Goal: Information Seeking & Learning: Learn about a topic

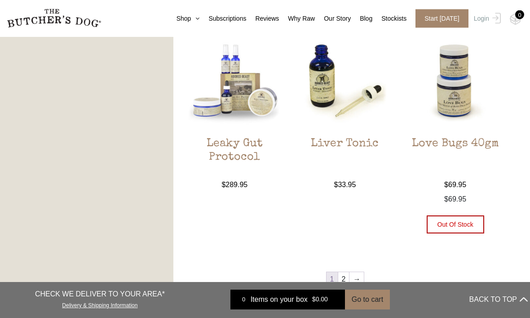
scroll to position [896, 0]
click at [354, 141] on h2 "Liver Tonic" at bounding box center [345, 158] width 98 height 42
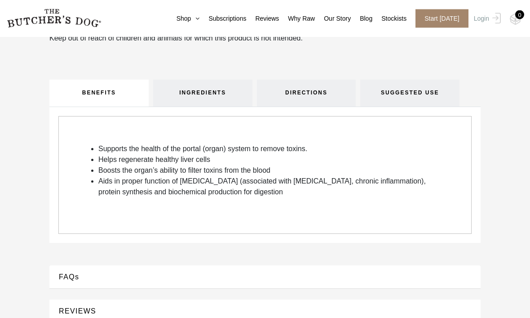
scroll to position [286, 0]
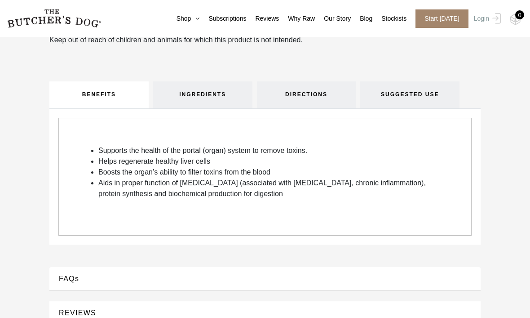
click at [225, 88] on link "INGREDIENTS" at bounding box center [202, 94] width 99 height 27
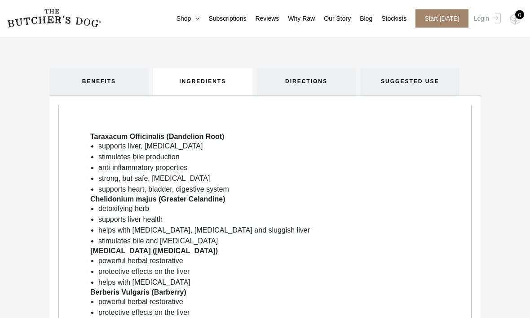
click at [311, 77] on link "DIRECTIONS" at bounding box center [306, 82] width 99 height 27
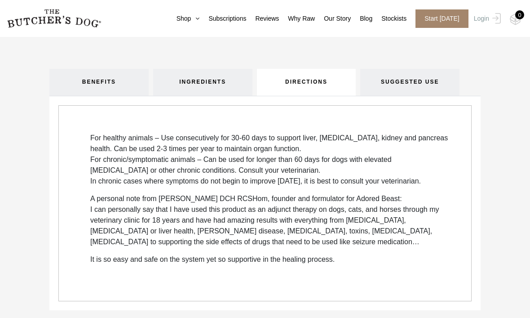
scroll to position [296, 0]
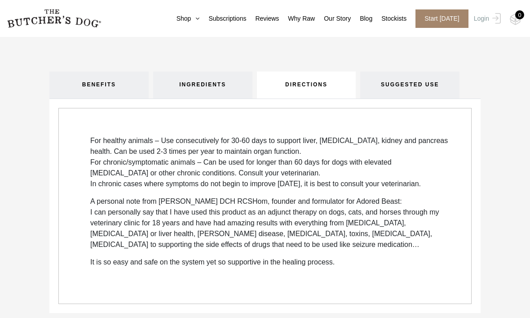
click at [303, 81] on link "DIRECTIONS" at bounding box center [306, 84] width 99 height 27
click at [316, 90] on link "DIRECTIONS" at bounding box center [306, 84] width 99 height 27
click at [312, 84] on link "DIRECTIONS" at bounding box center [306, 84] width 99 height 27
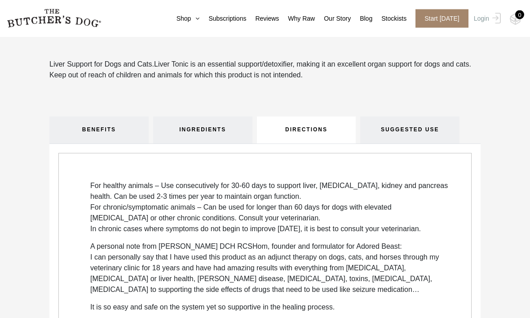
scroll to position [262, 0]
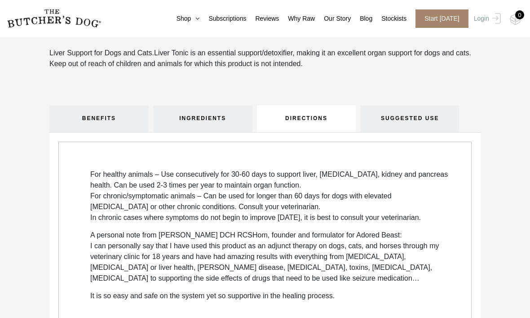
click at [437, 119] on link "SUGGESTED USE" at bounding box center [409, 118] width 99 height 27
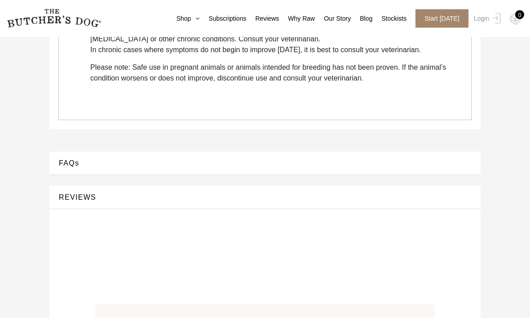
scroll to position [439, 0]
click at [120, 169] on button "FAQs" at bounding box center [264, 163] width 413 height 12
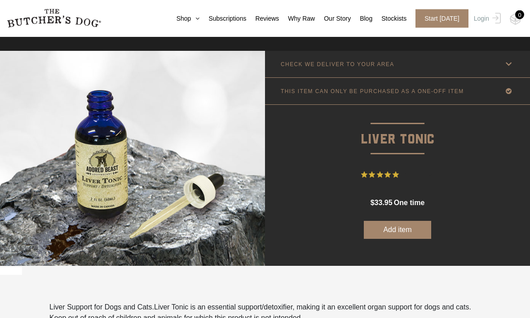
scroll to position [0, 0]
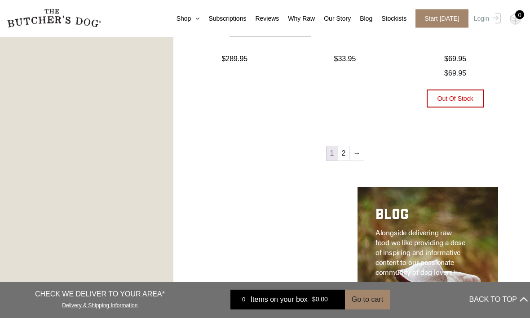
click at [359, 157] on link "→" at bounding box center [357, 154] width 14 height 14
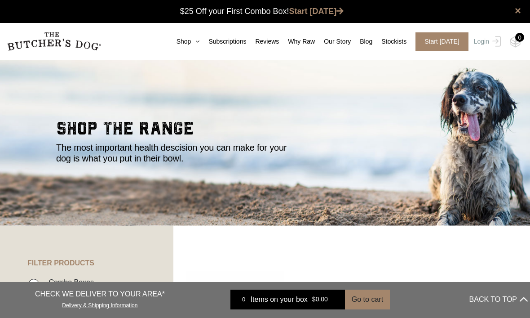
click at [203, 38] on link "Subscriptions" at bounding box center [223, 41] width 47 height 9
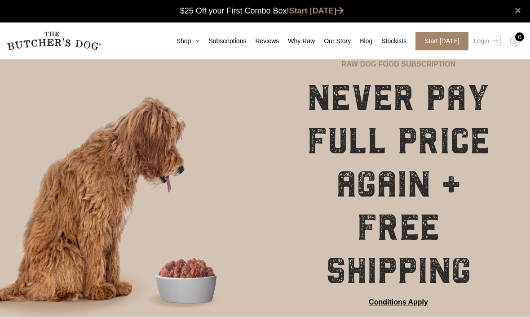
click at [182, 38] on link "Shop" at bounding box center [184, 41] width 32 height 9
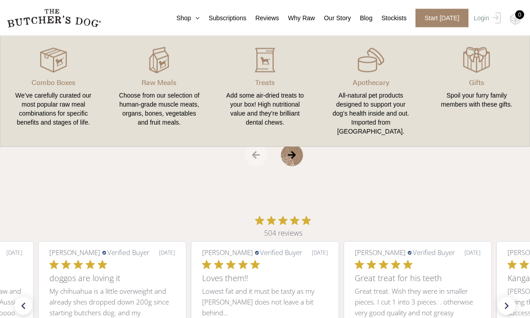
scroll to position [1603, 0]
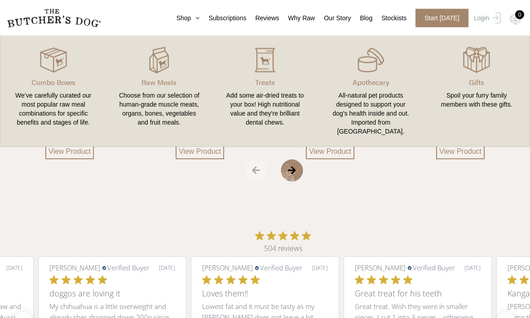
click at [191, 19] on icon at bounding box center [195, 18] width 9 height 6
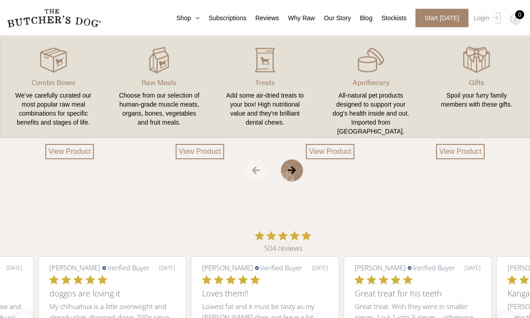
scroll to position [1603, 0]
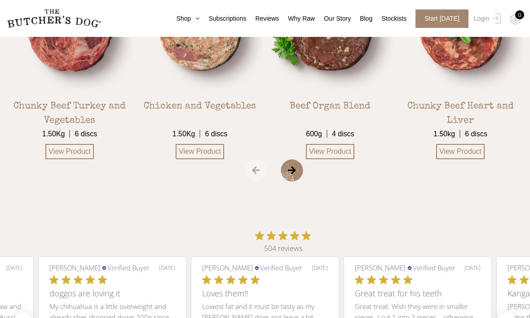
click at [191, 17] on icon at bounding box center [195, 18] width 9 height 6
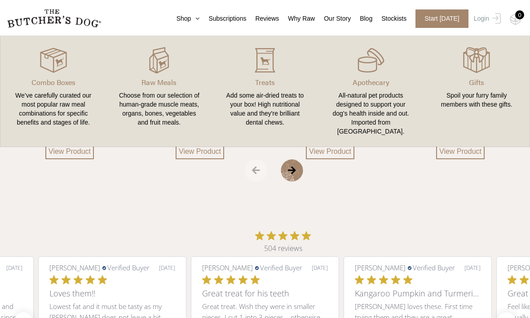
click at [0, 0] on img at bounding box center [0, 0] width 0 height 0
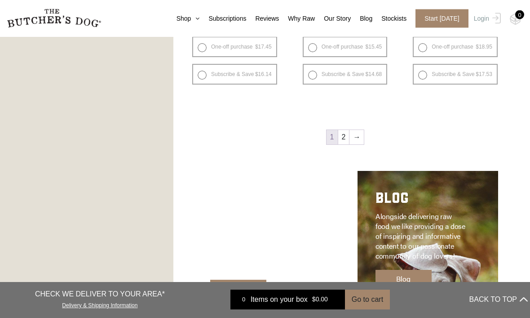
scroll to position [1164, 0]
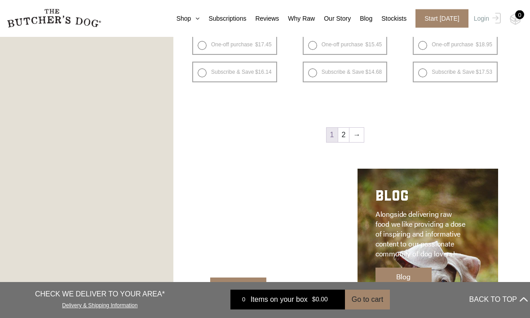
click at [356, 139] on link "→" at bounding box center [357, 135] width 14 height 14
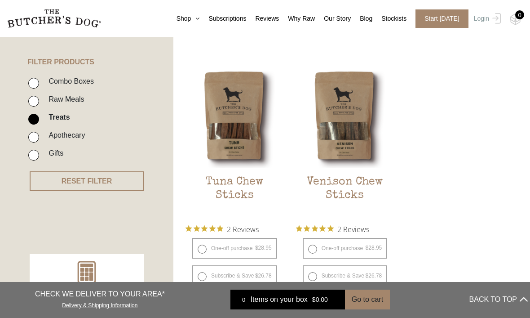
scroll to position [200, 0]
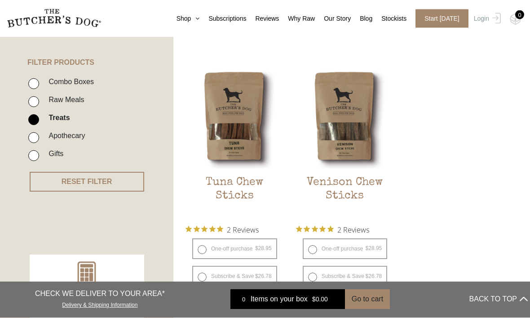
click at [362, 176] on h2 "Venison Chew Sticks" at bounding box center [345, 197] width 98 height 42
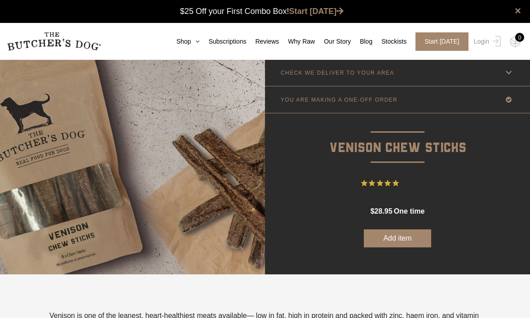
click at [191, 42] on icon at bounding box center [195, 41] width 9 height 6
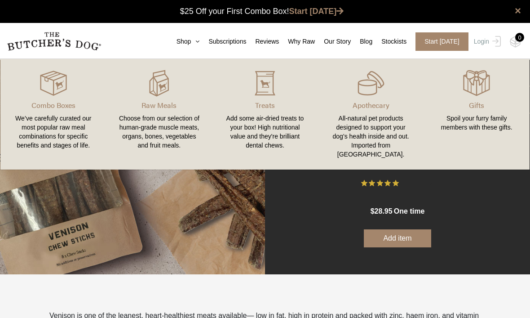
click at [373, 105] on p "Apothecary" at bounding box center [371, 105] width 84 height 11
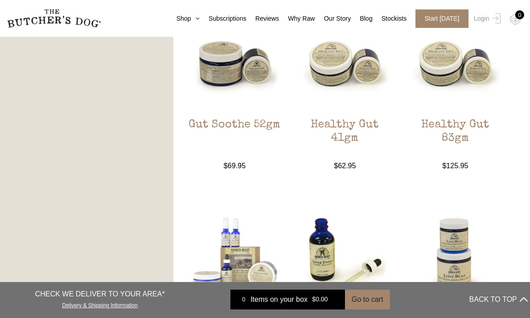
scroll to position [724, 0]
